Goal: Task Accomplishment & Management: Use online tool/utility

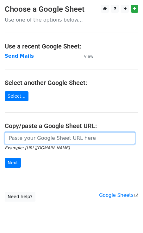
click at [35, 142] on input "url" at bounding box center [70, 138] width 131 height 12
paste input "[URL][DOMAIN_NAME]"
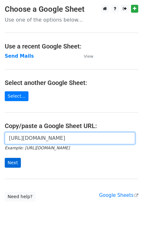
type input "[URL][DOMAIN_NAME]"
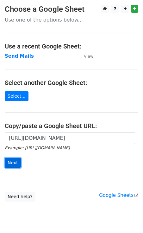
click at [12, 159] on input "Next" at bounding box center [13, 163] width 16 height 10
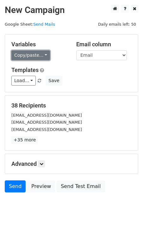
click at [28, 58] on link "Copy/paste..." at bounding box center [30, 55] width 39 height 10
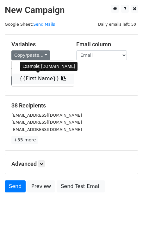
click at [35, 77] on link "{{First Name}}" at bounding box center [43, 79] width 62 height 10
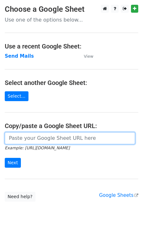
click at [40, 138] on input "url" at bounding box center [70, 138] width 131 height 12
paste input "[URL][DOMAIN_NAME]"
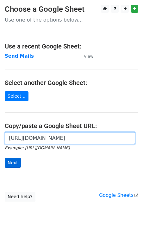
type input "https://docs.google.com/spreadsheets/d/1ixLlPx7FNuHzTNOhypr9Ec-fxFj1GfhNpugWxUa…"
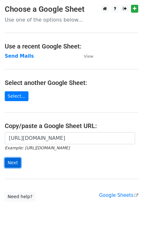
click at [15, 161] on input "Next" at bounding box center [13, 163] width 16 height 10
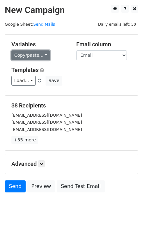
click at [24, 59] on link "Copy/paste..." at bounding box center [30, 55] width 39 height 10
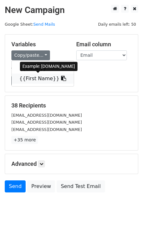
click at [30, 75] on link "{{First Name}}" at bounding box center [43, 79] width 62 height 10
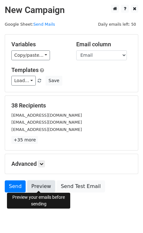
click at [37, 189] on link "Preview" at bounding box center [41, 186] width 28 height 12
click at [33, 185] on link "Preview" at bounding box center [41, 186] width 28 height 12
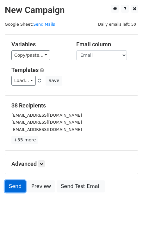
click at [15, 184] on link "Send" at bounding box center [15, 186] width 21 height 12
